Goal: Task Accomplishment & Management: Manage account settings

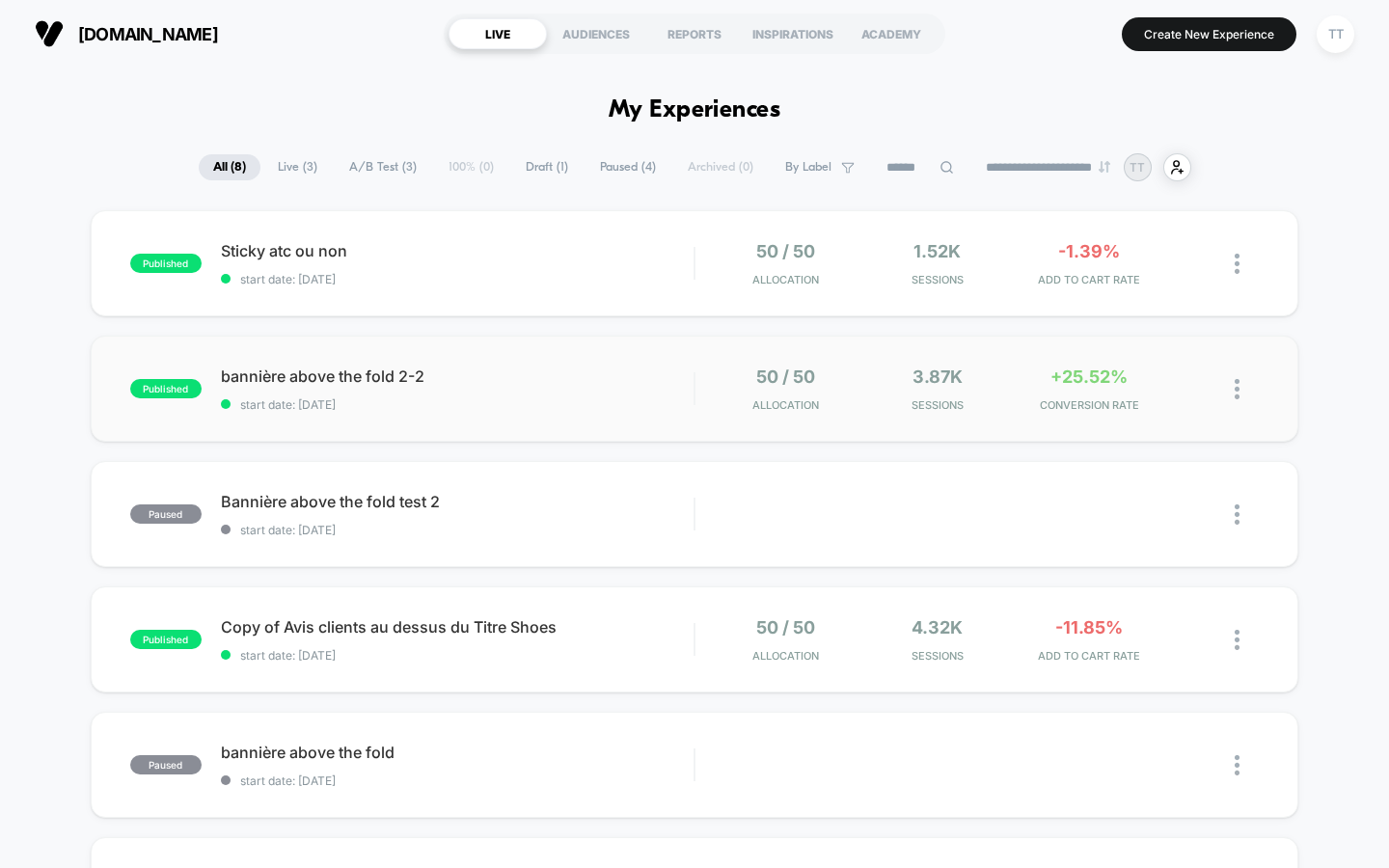
click at [531, 411] on div "published bannière above the fold 2-2 start date: [DATE] 50 / 50 Allocation 3.8…" at bounding box center [694, 388] width 1208 height 106
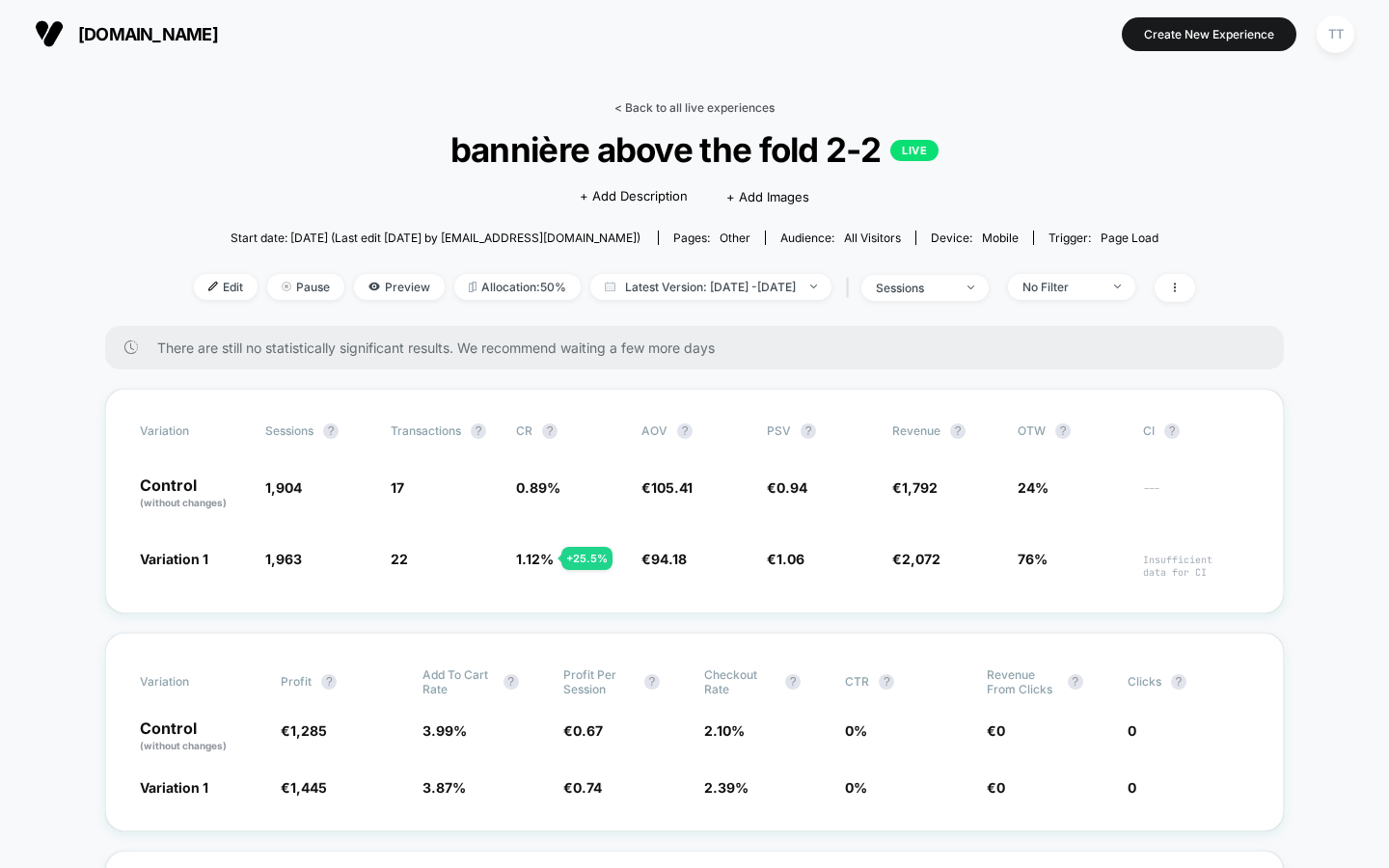
click at [662, 105] on link "< Back to all live experiences" at bounding box center [694, 108] width 160 height 14
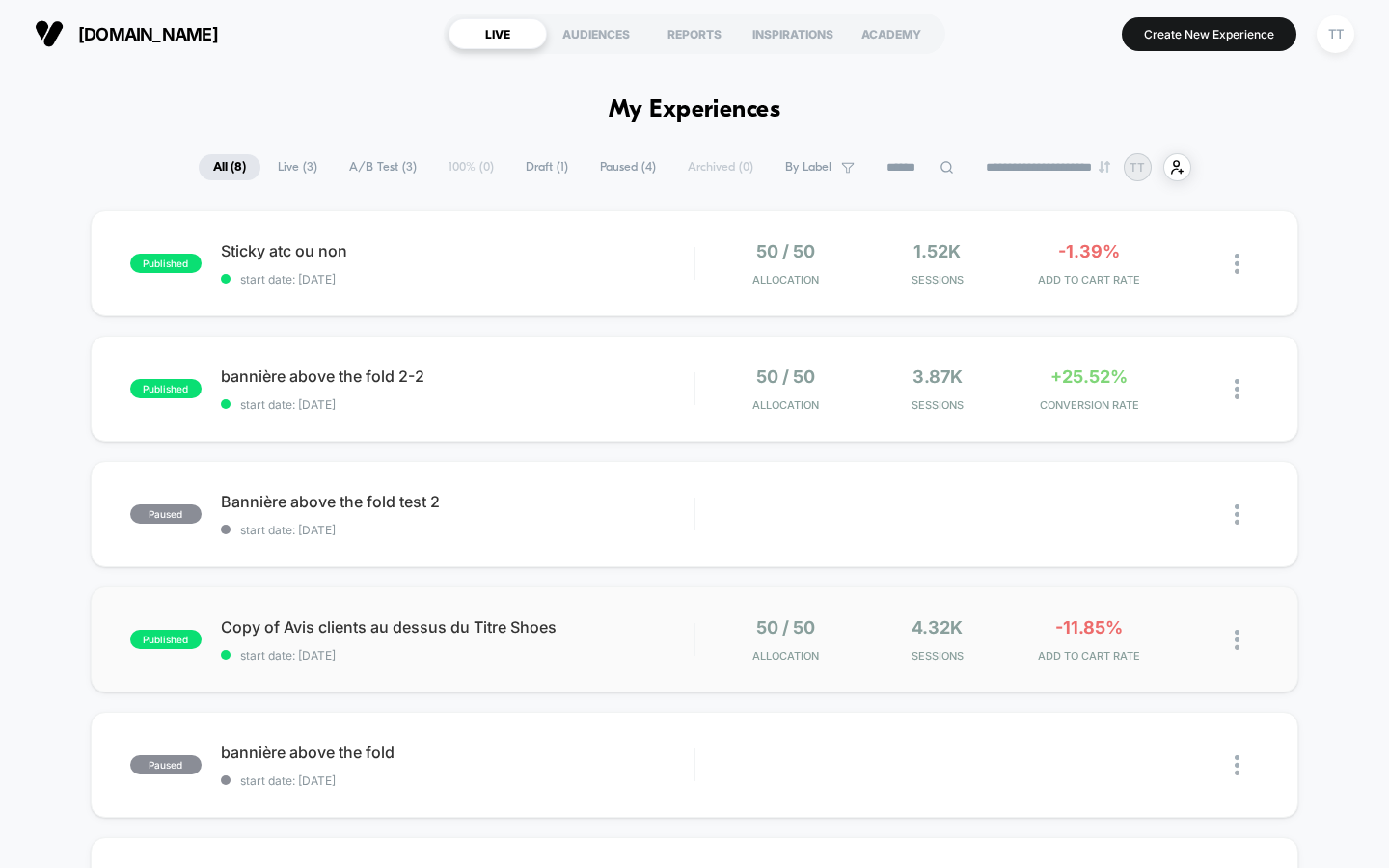
click at [1235, 639] on img at bounding box center [1236, 640] width 5 height 20
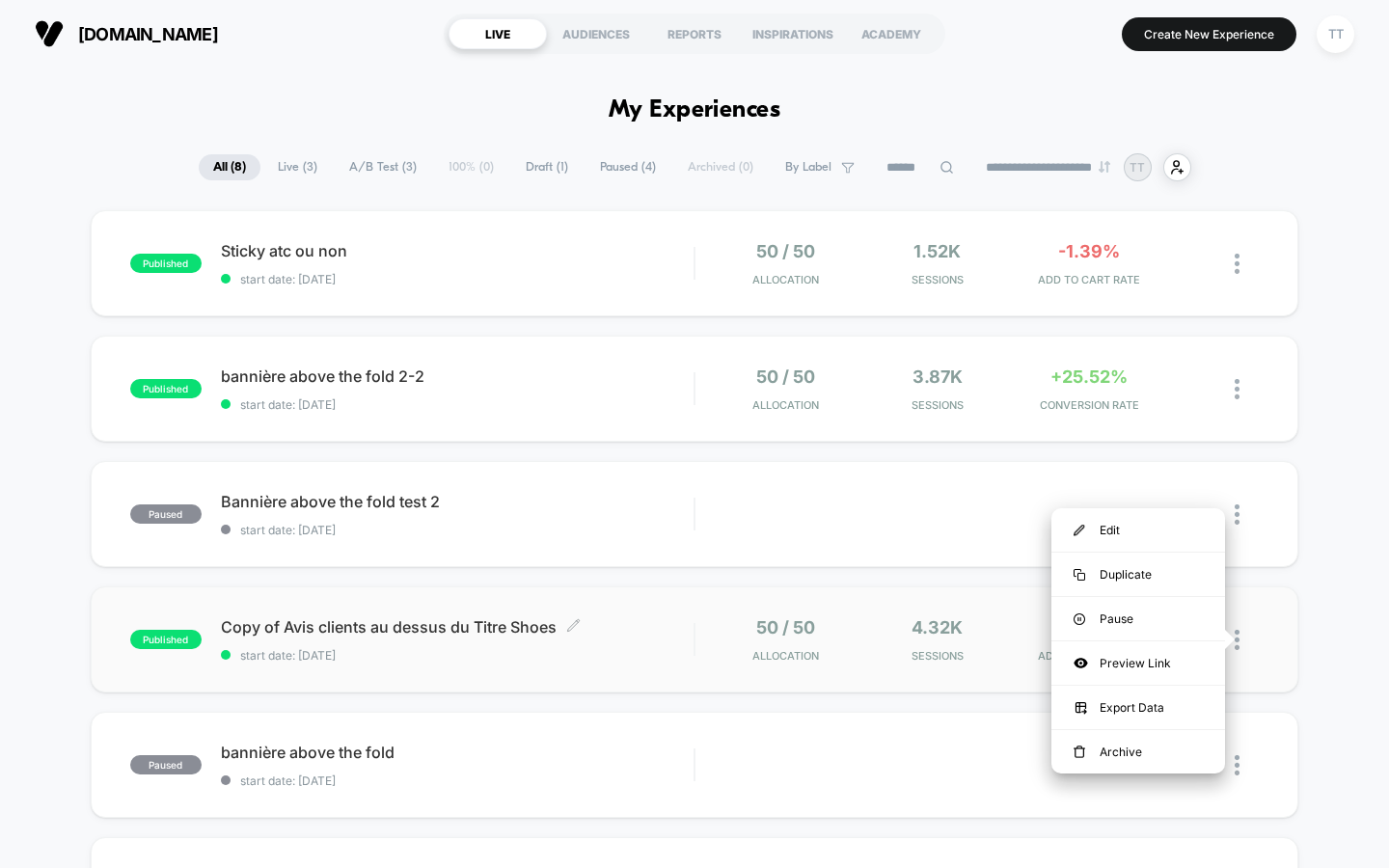
click at [650, 620] on span "Copy of Avis clients au dessus du Titre Shoes Click to edit experience details" at bounding box center [457, 626] width 473 height 19
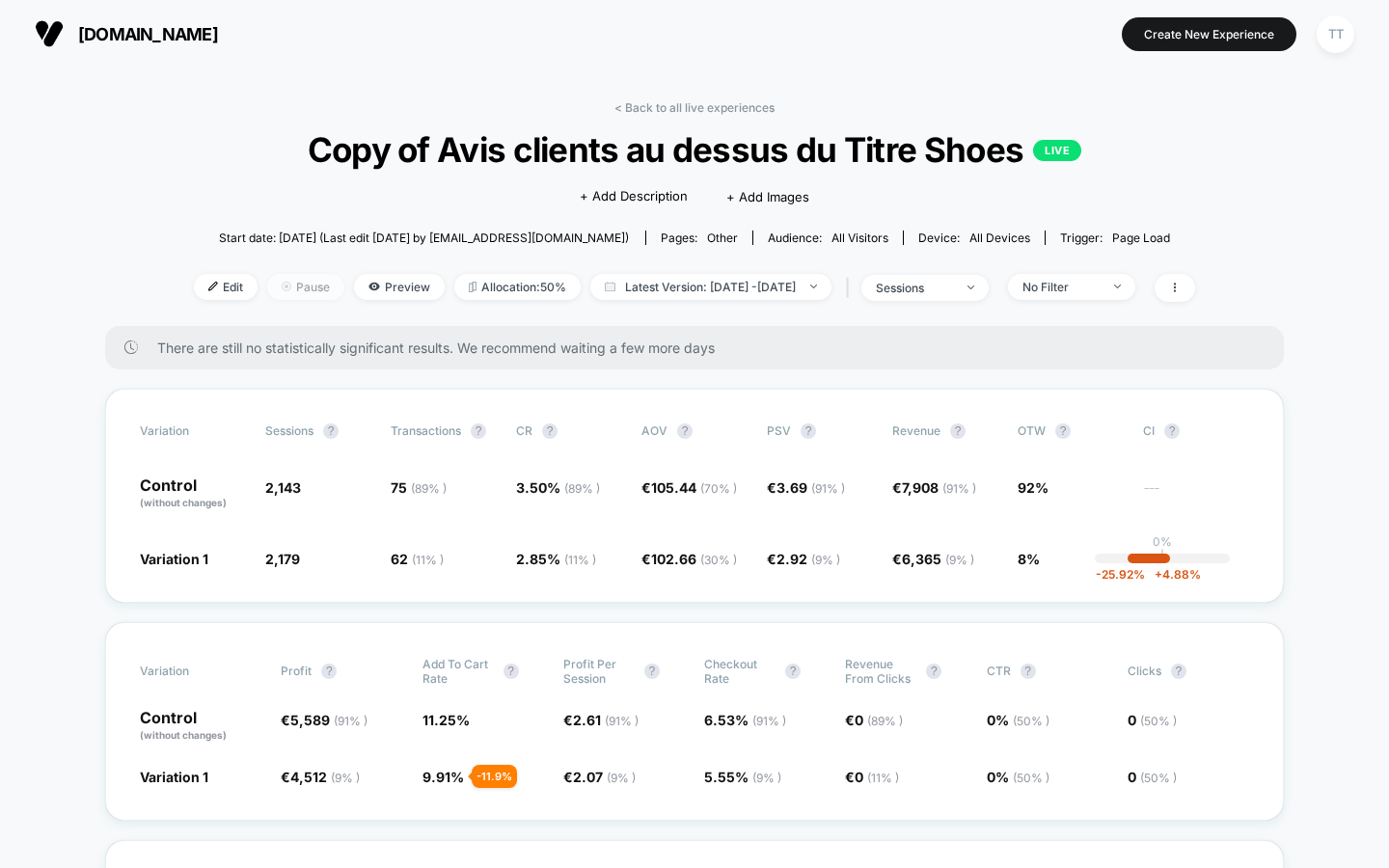
click at [286, 285] on span "Pause" at bounding box center [305, 286] width 77 height 26
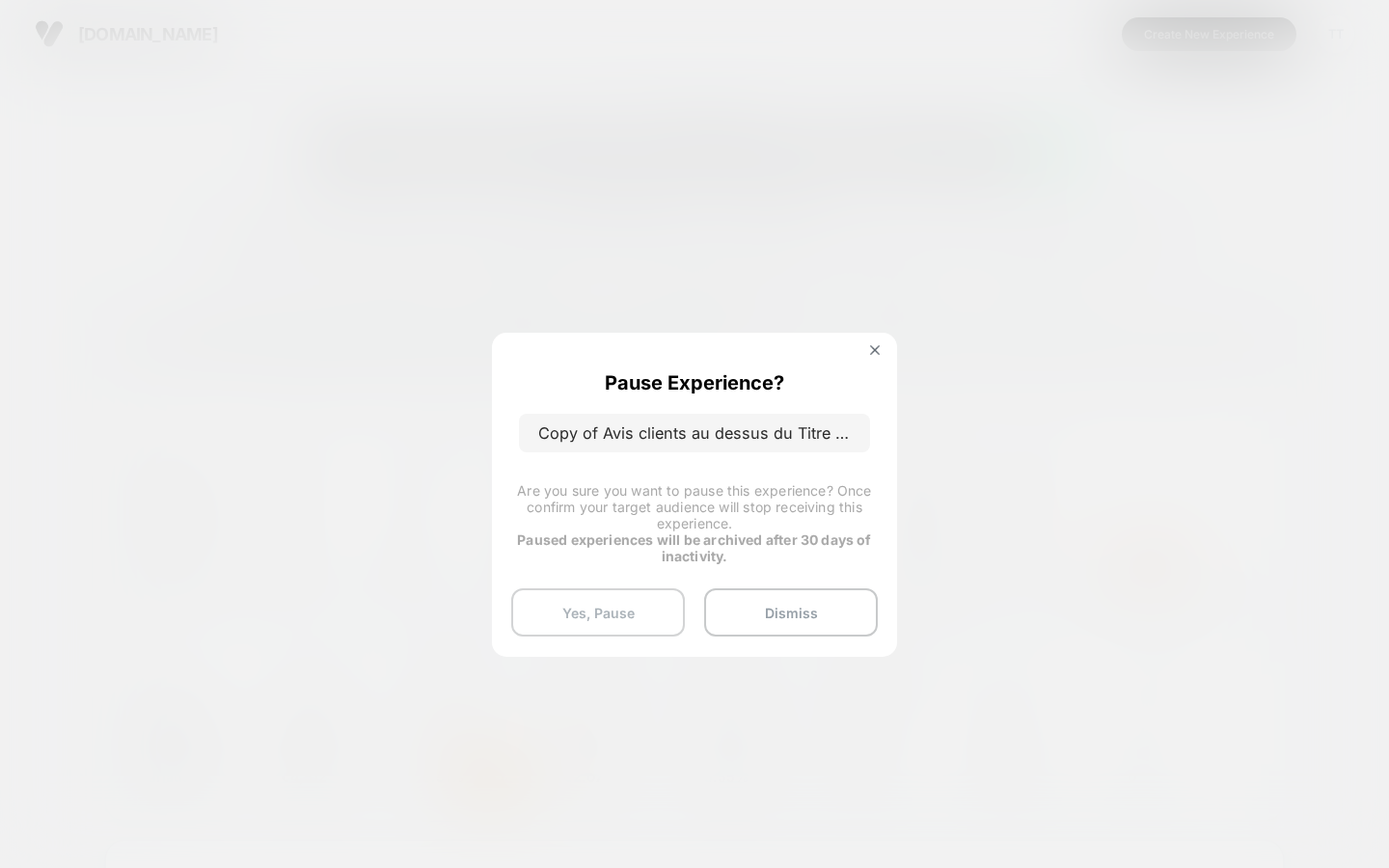
click at [643, 606] on button "Yes, Pause" at bounding box center [598, 612] width 174 height 48
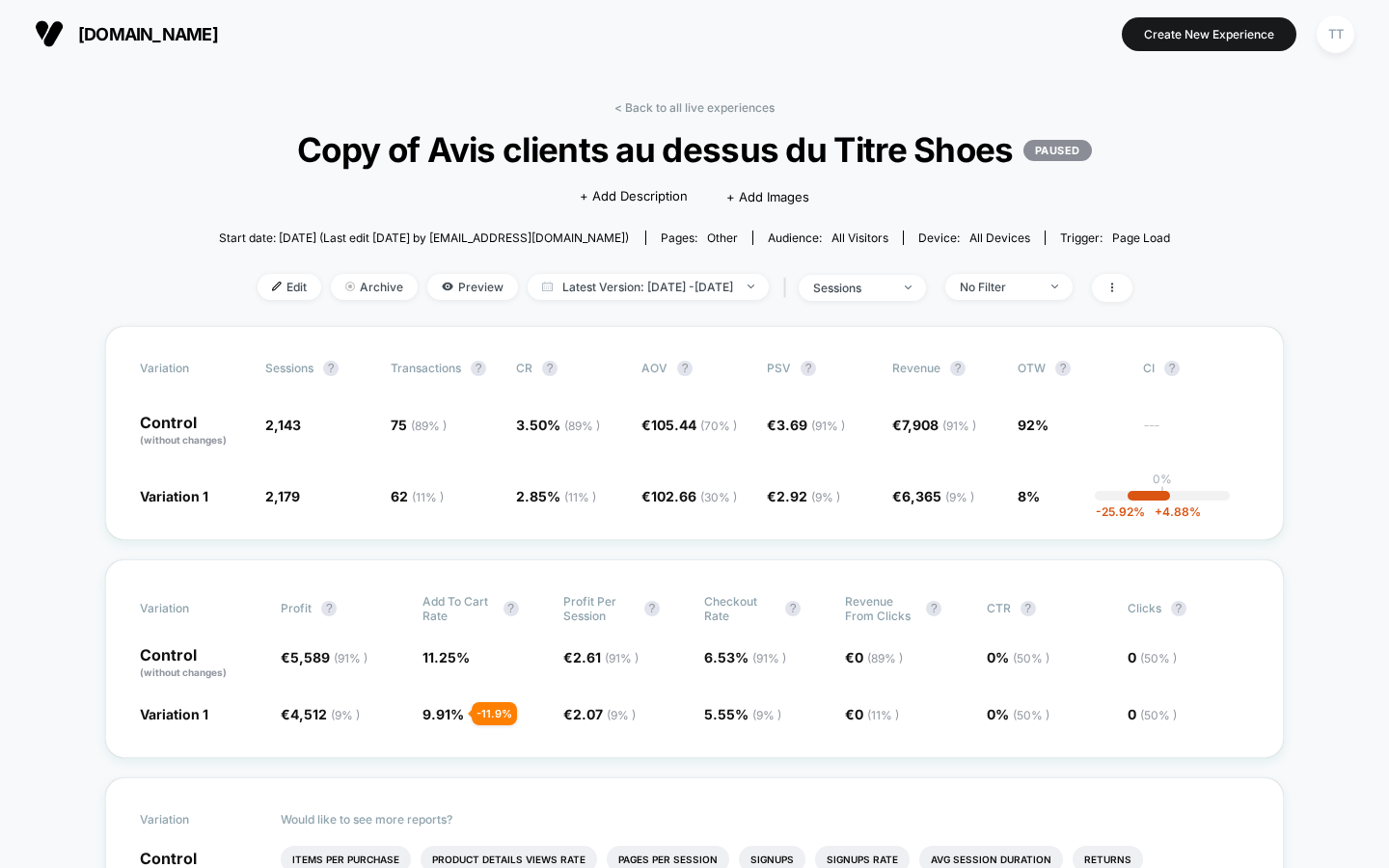
click at [690, 110] on link "< Back to all live experiences" at bounding box center [694, 108] width 160 height 14
